Goal: Task Accomplishment & Management: Complete application form

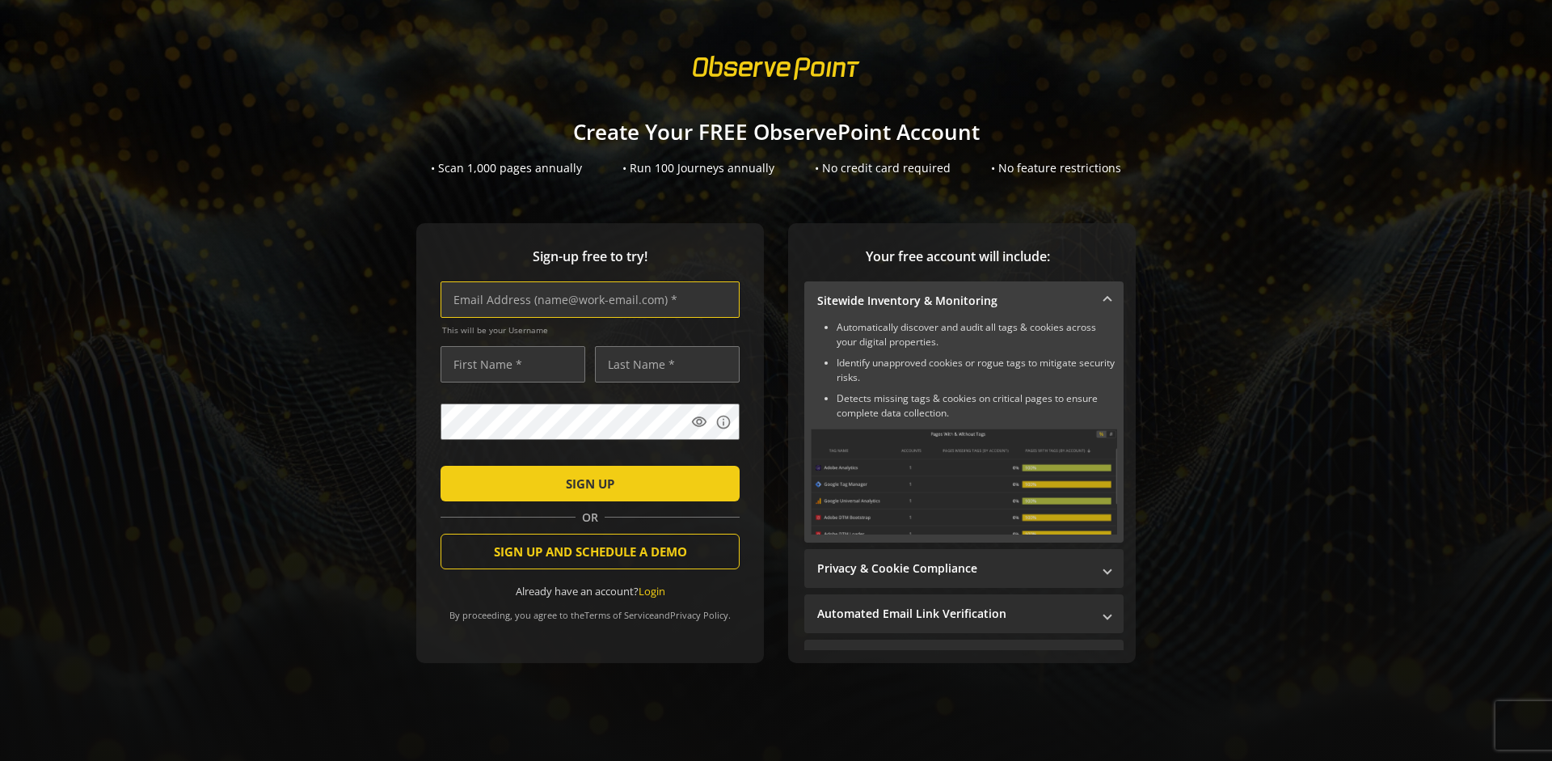
click at [586, 299] on input "text" at bounding box center [590, 299] width 299 height 36
type input "[EMAIL_ADDRESS][DOMAIN_NAME]"
click at [508, 364] on input "text" at bounding box center [513, 364] width 145 height 36
type input "Test"
click at [663, 364] on input "text" at bounding box center [667, 364] width 145 height 36
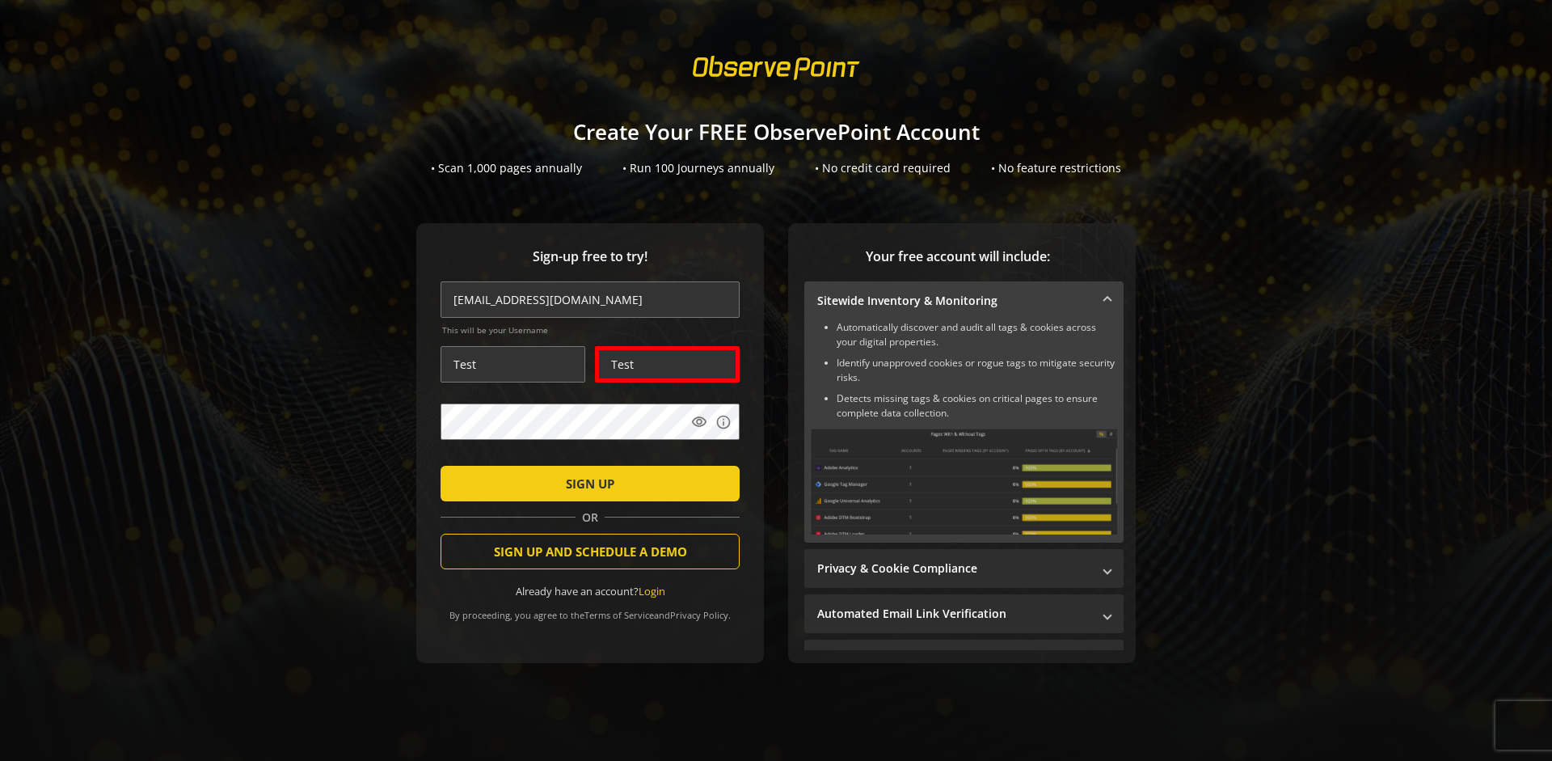
type input "Test"
click at [586, 483] on span "SIGN UP" at bounding box center [590, 483] width 49 height 29
